Goal: Browse casually: Explore the website without a specific task or goal

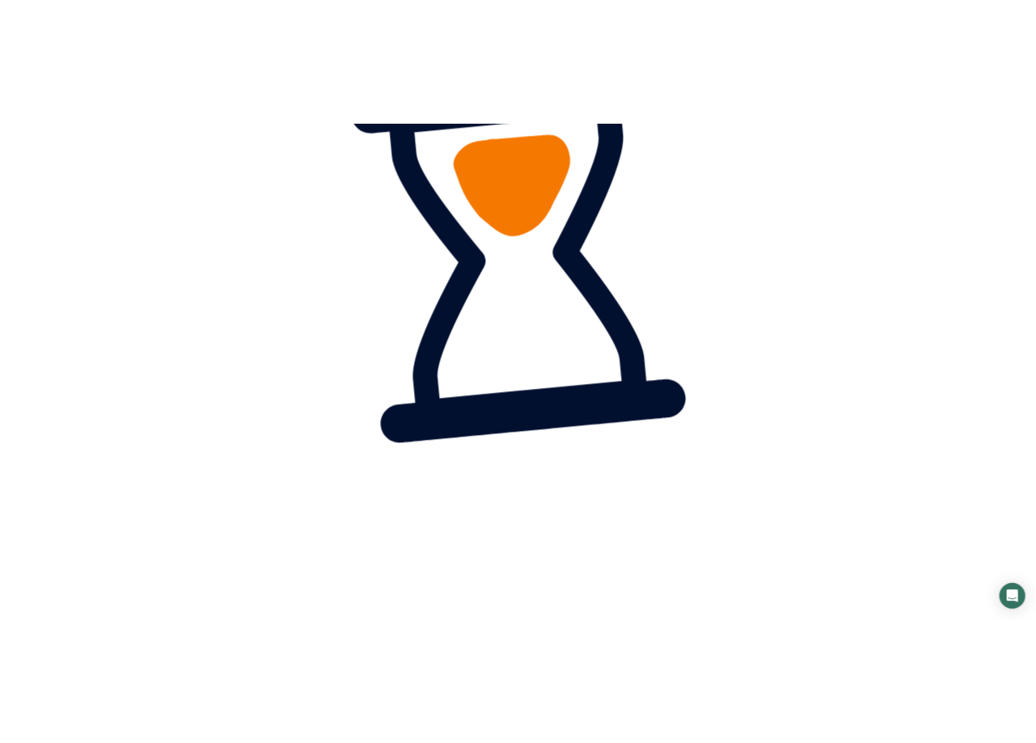
scroll to position [1155, 0]
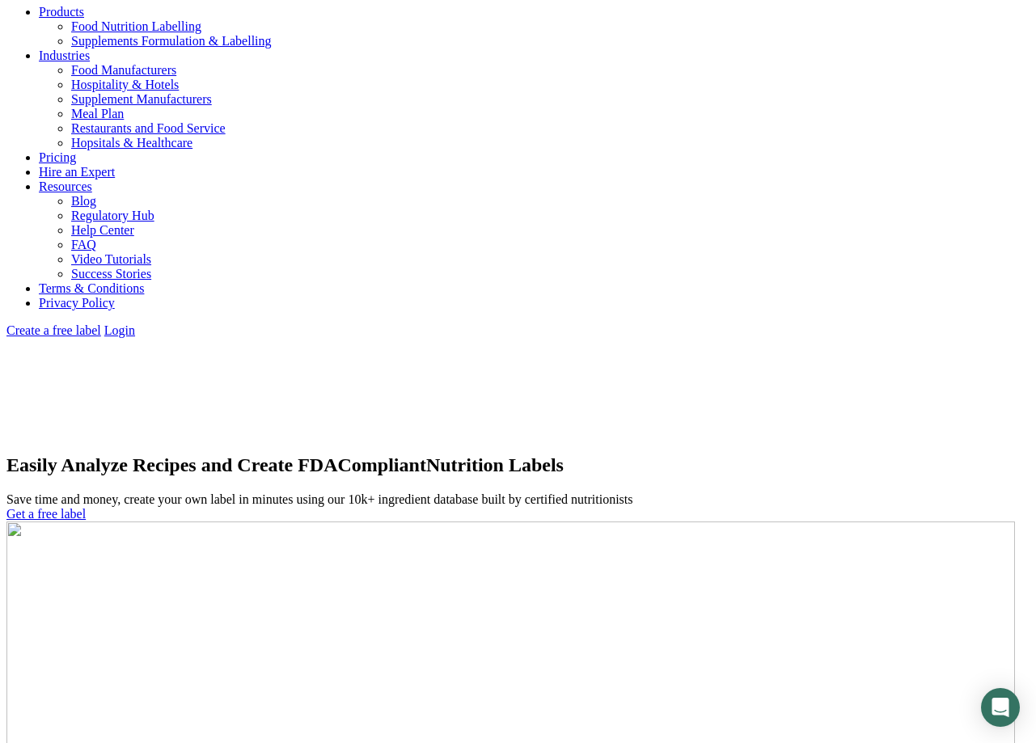
scroll to position [1107, 0]
